Goal: Task Accomplishment & Management: Manage account settings

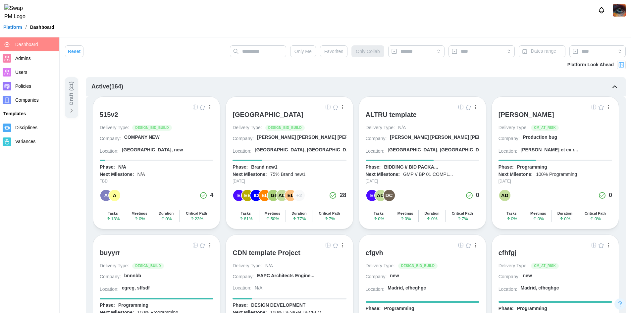
click at [373, 112] on div "ALTRU template" at bounding box center [391, 115] width 51 height 8
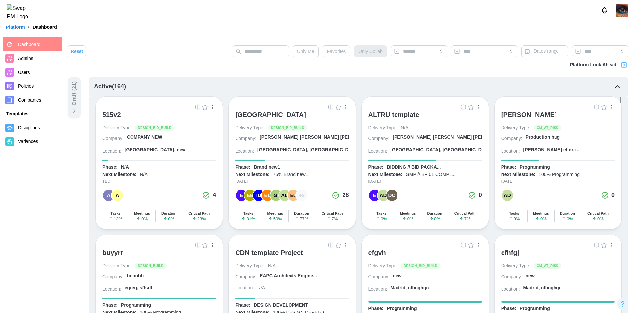
scroll to position [33, 0]
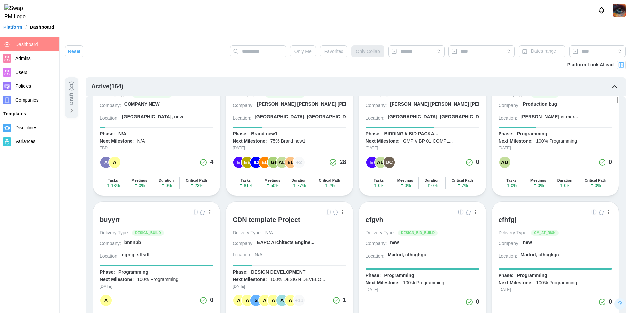
click at [27, 100] on span "Companies" at bounding box center [27, 99] width 24 height 5
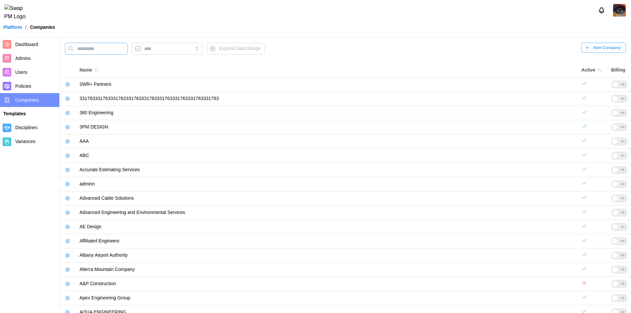
click at [107, 45] on input "text" at bounding box center [96, 49] width 63 height 12
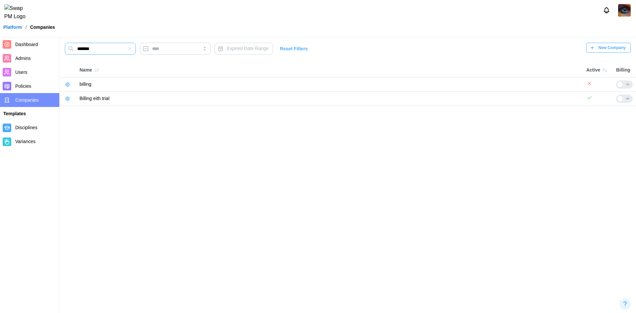
type input "*******"
click at [67, 99] on icon "button" at bounding box center [67, 98] width 1 height 1
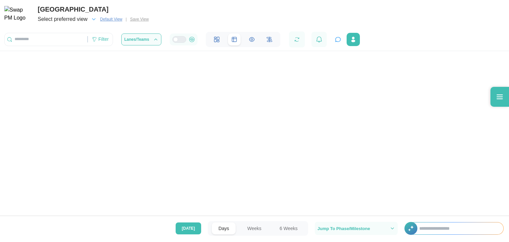
drag, startPoint x: 440, startPoint y: 0, endPoint x: 337, endPoint y: 130, distance: 165.6
click at [337, 130] on div at bounding box center [254, 108] width 509 height 217
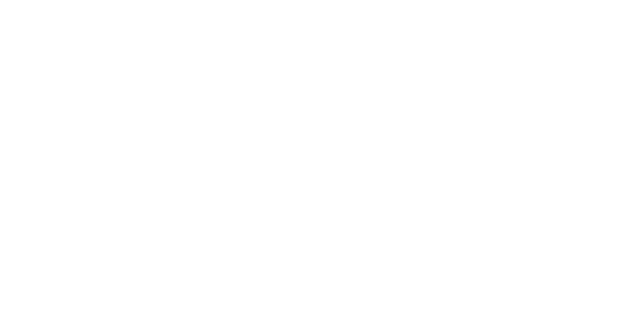
drag, startPoint x: 651, startPoint y: 0, endPoint x: 383, endPoint y: 135, distance: 299.6
click at [383, 0] on html at bounding box center [318, 0] width 636 height 0
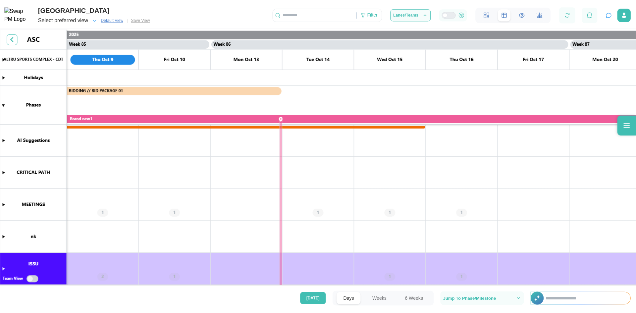
scroll to position [0, 30144]
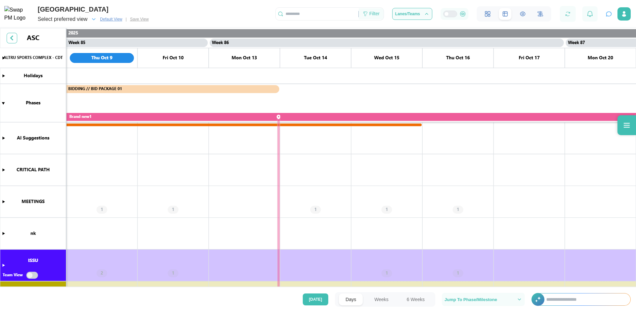
click at [376, 12] on div "Filter" at bounding box center [375, 13] width 10 height 7
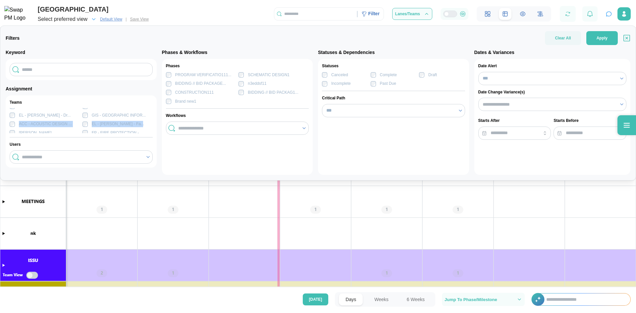
scroll to position [2, 0]
drag, startPoint x: 153, startPoint y: 127, endPoint x: 151, endPoint y: 112, distance: 15.0
click at [151, 112] on div "Teams My Teams ISSU - EMIAL - EMAIL I... ENV - EXTERIOR ENVELOP... ID - INTERIO…" at bounding box center [81, 131] width 151 height 72
click at [91, 149] on div "Teams My Teams ISSU - EMIAL - EMAIL I... ENV - EXTERIOR ENVELOP... ID - INTERIO…" at bounding box center [81, 131] width 143 height 64
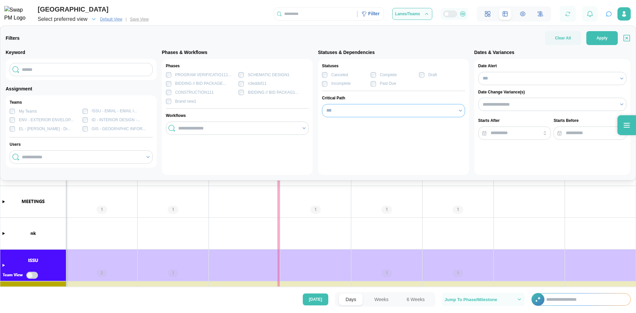
click at [385, 111] on input "***" at bounding box center [393, 110] width 143 height 13
type input "***"
click at [236, 91] on div "CONSTRUCTION111" at bounding box center [201, 92] width 70 height 6
click at [206, 126] on input "search" at bounding box center [238, 128] width 120 height 5
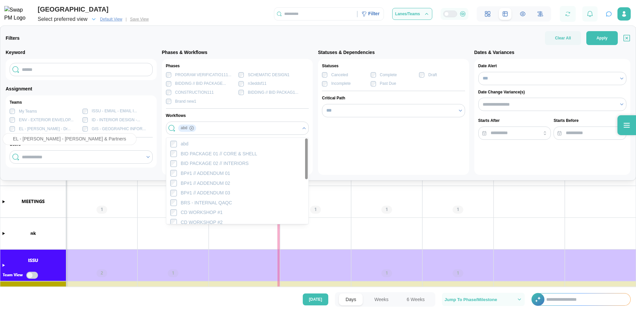
click at [27, 130] on div "EL - ERIC LINDNER - Dr..." at bounding box center [45, 129] width 52 height 6
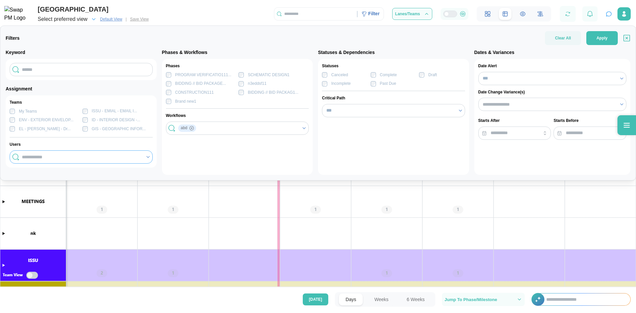
click at [138, 160] on div at bounding box center [80, 156] width 121 height 11
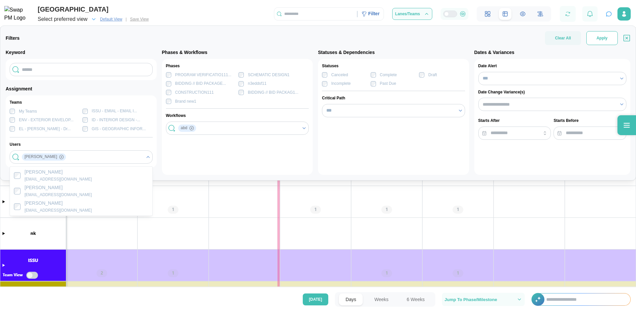
click at [612, 41] on button "Apply" at bounding box center [602, 38] width 31 height 14
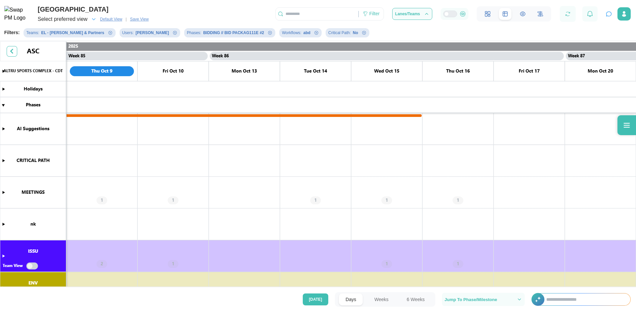
scroll to position [0, 30144]
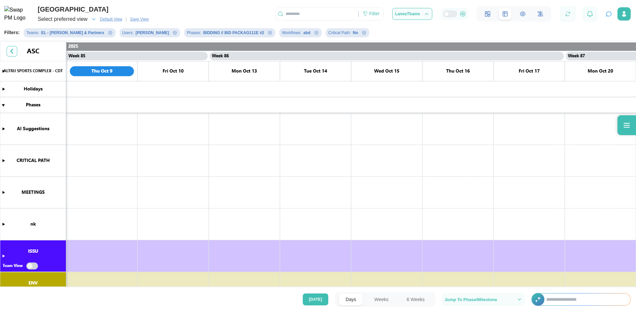
click at [141, 21] on span "Save View" at bounding box center [139, 19] width 19 height 7
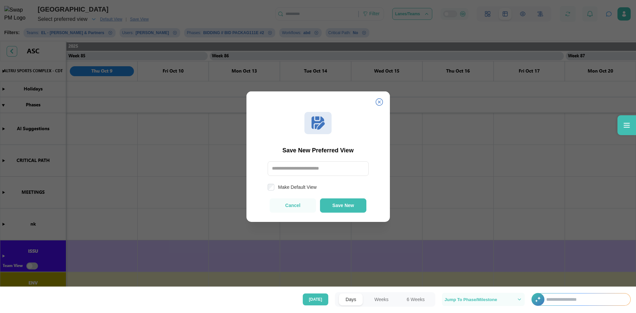
click at [380, 102] on icon at bounding box center [379, 101] width 7 height 7
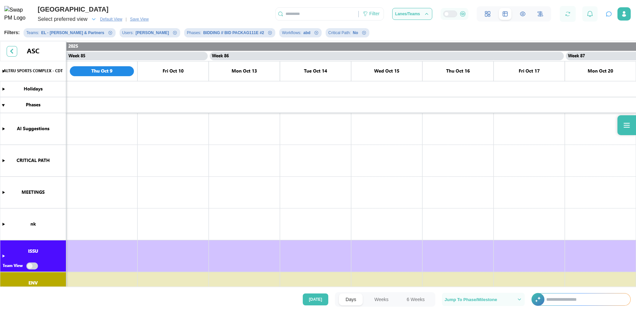
click at [5, 162] on canvas at bounding box center [318, 164] width 636 height 247
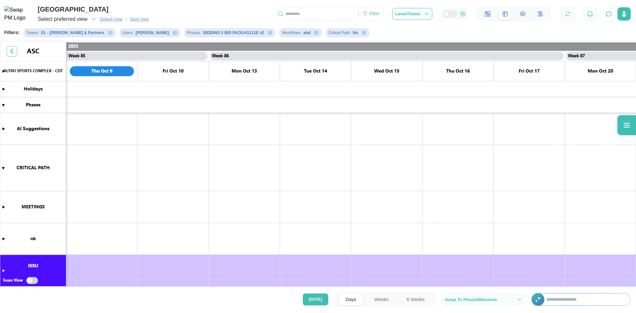
click at [106, 171] on canvas at bounding box center [318, 164] width 636 height 247
click at [113, 184] on div "Create Task" at bounding box center [100, 181] width 33 height 5
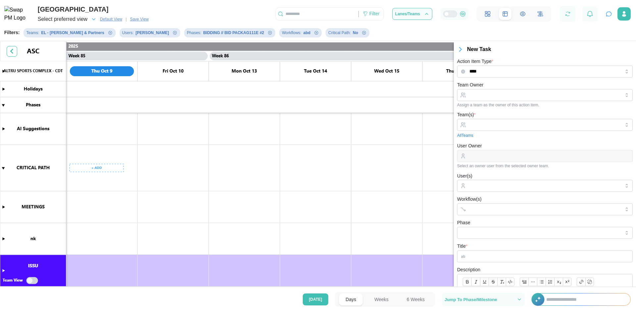
click at [229, 168] on canvas at bounding box center [318, 164] width 636 height 247
click at [241, 196] on div "Create Meeting" at bounding box center [242, 193] width 33 height 5
click at [466, 50] on button "button" at bounding box center [460, 49] width 13 height 9
type input "****"
click at [462, 48] on icon "button" at bounding box center [461, 49] width 8 height 8
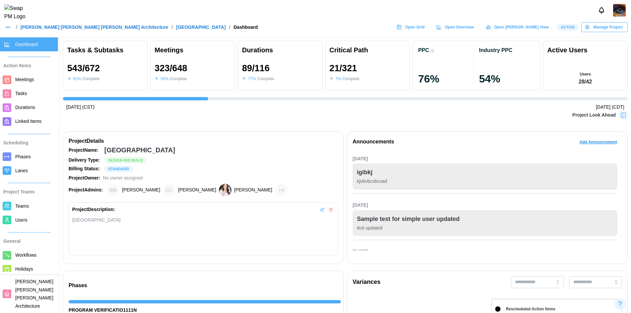
scroll to position [0, 6641]
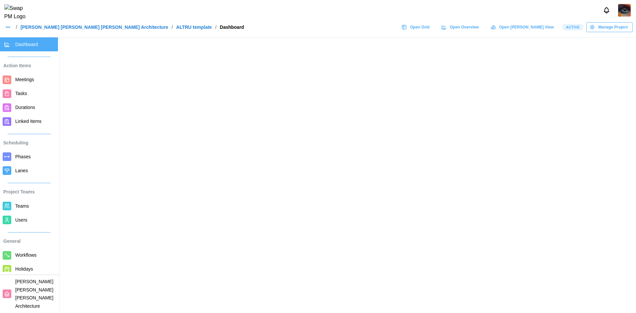
click at [430, 32] on span "Open Grid" at bounding box center [420, 27] width 20 height 9
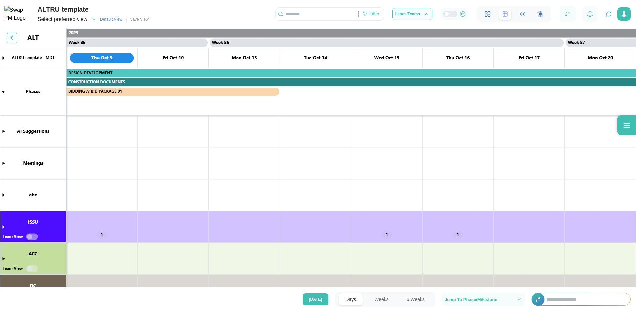
scroll to position [0, 30144]
click at [371, 13] on div "Filter" at bounding box center [375, 13] width 10 height 7
